Goal: Find specific page/section: Find specific page/section

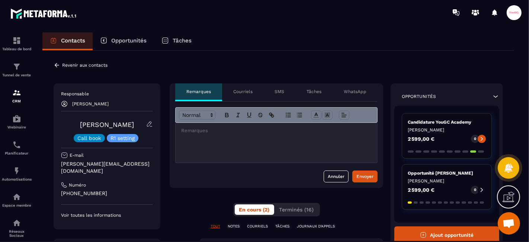
click at [56, 65] on icon at bounding box center [57, 65] width 7 height 7
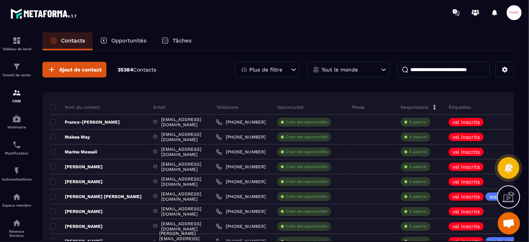
click at [124, 38] on p "Opportunités" at bounding box center [128, 40] width 35 height 7
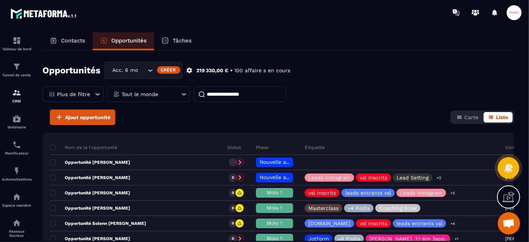
click at [221, 96] on input at bounding box center [239, 94] width 93 height 16
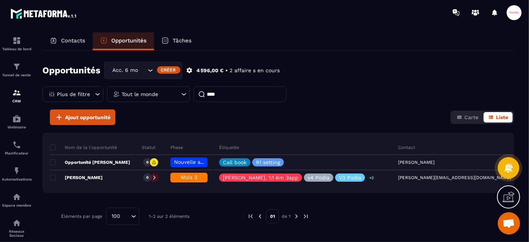
type input "****"
click at [73, 46] on div "Contacts" at bounding box center [67, 41] width 50 height 18
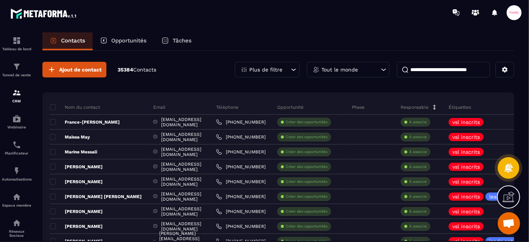
click at [475, 70] on input at bounding box center [443, 70] width 93 height 16
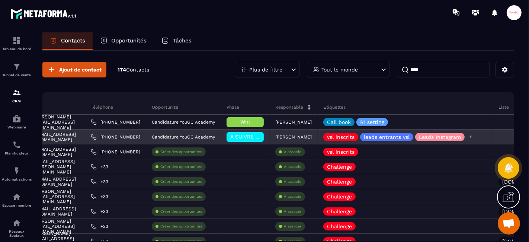
scroll to position [0, 165]
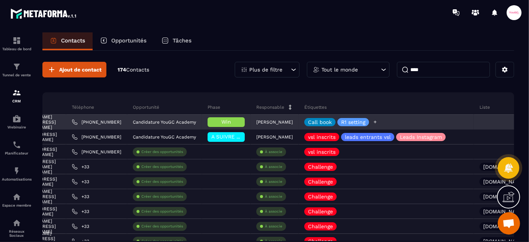
type input "****"
click at [377, 120] on icon at bounding box center [374, 121] width 5 height 5
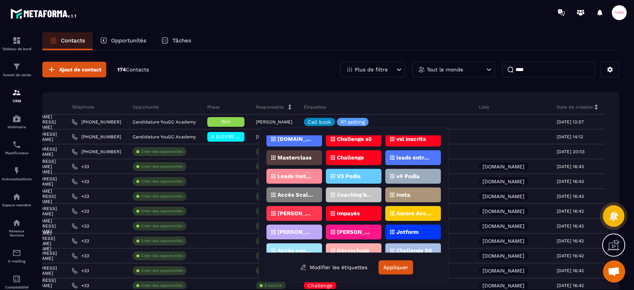
scroll to position [0, 0]
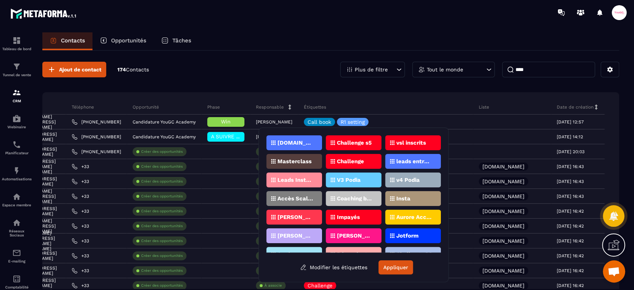
click at [322, 154] on div "vsl inscrits" at bounding box center [295, 161] width 56 height 15
click at [304, 179] on p "Leads Instagram" at bounding box center [296, 179] width 36 height 5
click at [398, 162] on p "leads entrants vsl" at bounding box center [415, 161] width 36 height 5
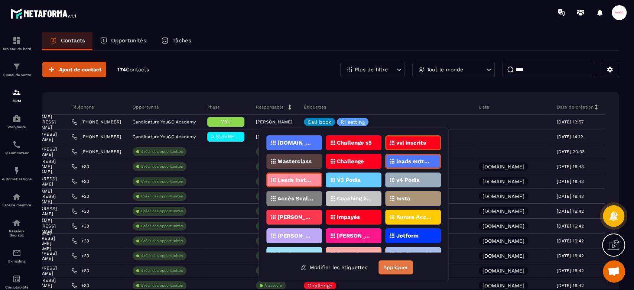
click at [403, 241] on button "Appliquer" at bounding box center [396, 267] width 35 height 14
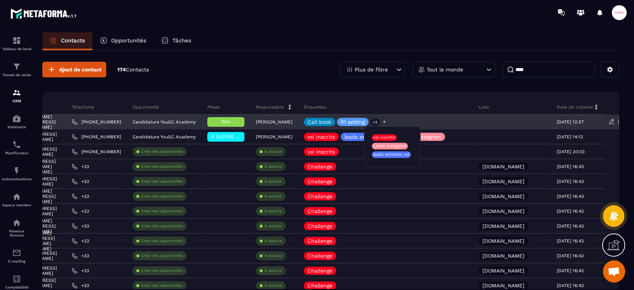
click at [387, 121] on icon at bounding box center [384, 121] width 5 height 5
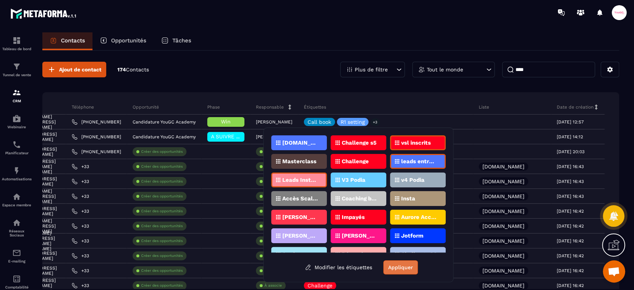
click at [409, 241] on button "Appliquer" at bounding box center [401, 267] width 35 height 14
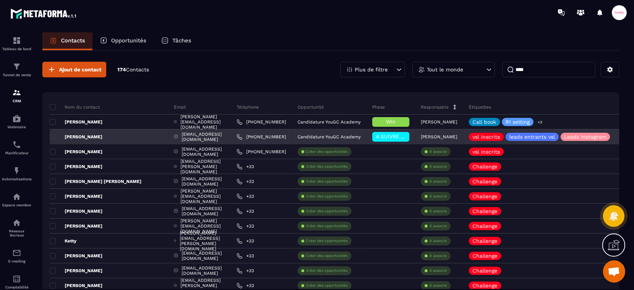
click at [97, 134] on div "[PERSON_NAME]" at bounding box center [109, 136] width 119 height 15
